Goal: Transaction & Acquisition: Subscribe to service/newsletter

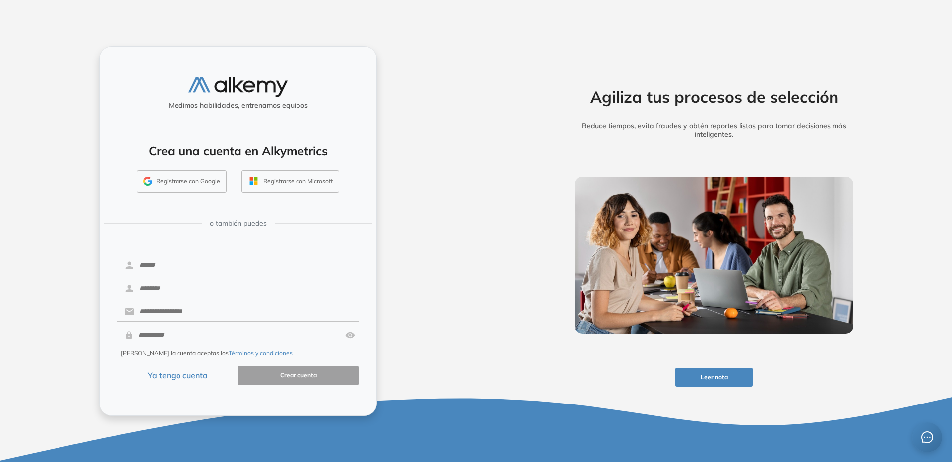
click at [183, 375] on button "Ya tengo cuenta" at bounding box center [177, 375] width 121 height 19
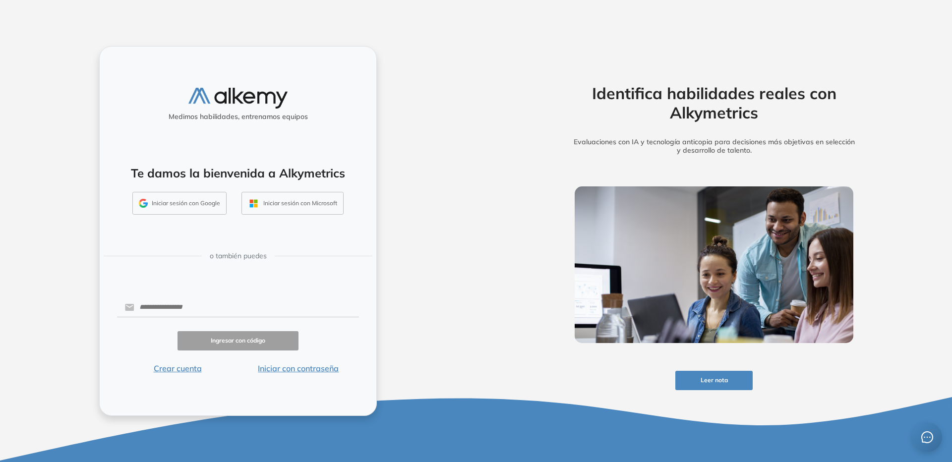
click at [187, 200] on button "Iniciar sesión con Google" at bounding box center [179, 203] width 94 height 23
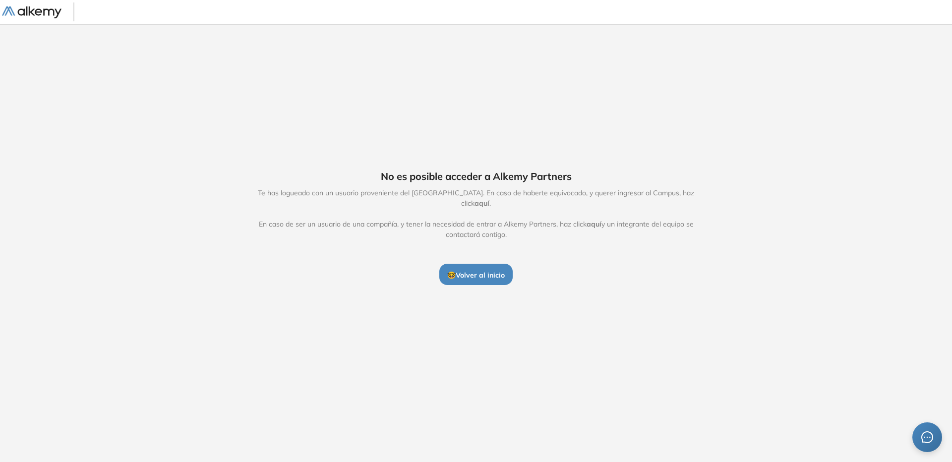
click at [472, 271] on span "🤓 Volver al inicio" at bounding box center [476, 275] width 58 height 9
